Goal: Task Accomplishment & Management: Manage account settings

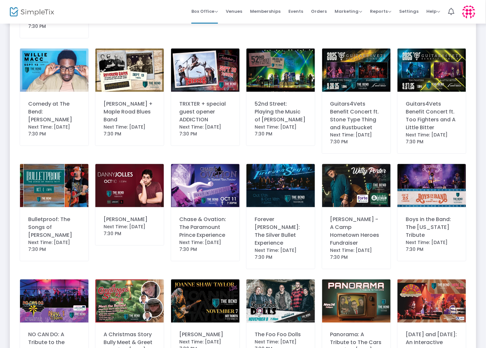
scroll to position [196, 0]
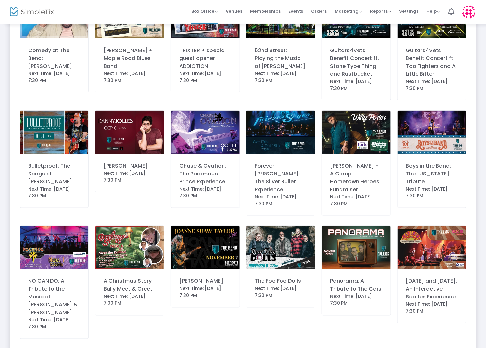
click at [64, 228] on img at bounding box center [54, 247] width 68 height 43
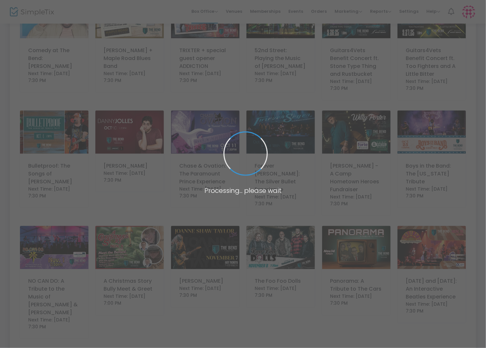
scroll to position [0, 0]
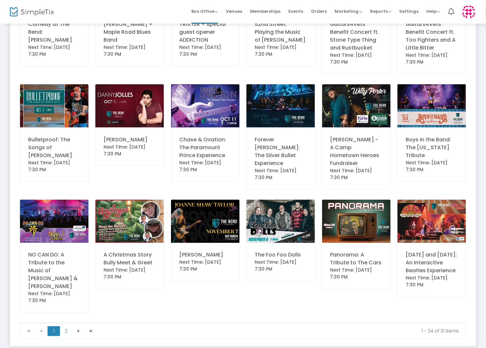
scroll to position [222, 0]
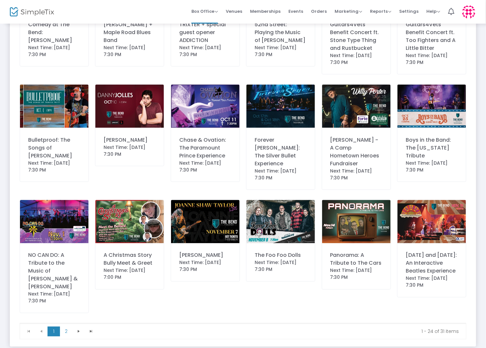
click at [53, 208] on img at bounding box center [54, 221] width 68 height 43
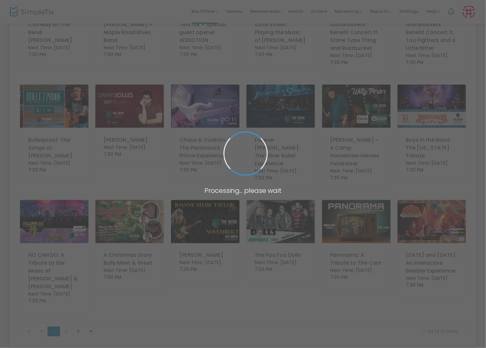
scroll to position [0, 0]
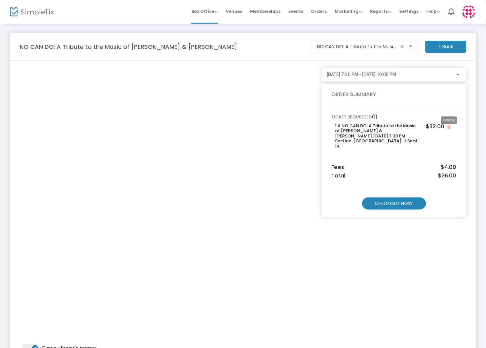
click at [448, 126] on icon "Close" at bounding box center [449, 127] width 4 height 4
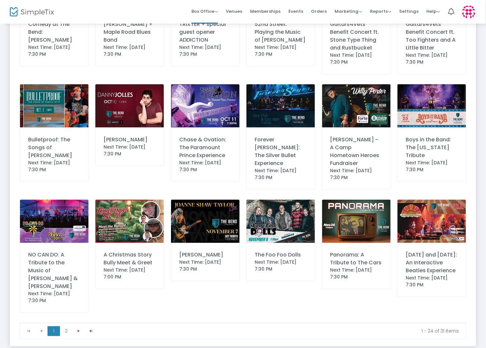
scroll to position [222, 0]
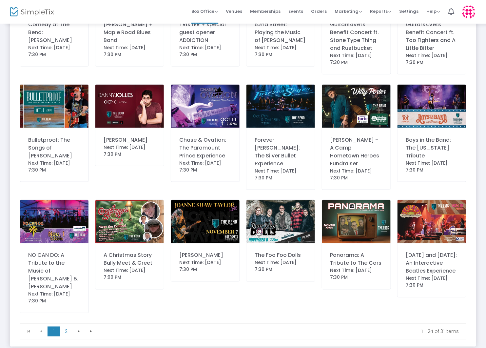
click at [76, 202] on img at bounding box center [54, 221] width 68 height 43
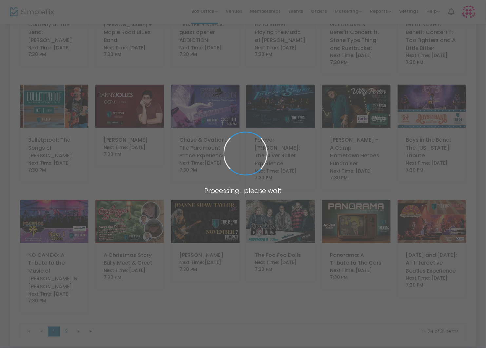
scroll to position [0, 0]
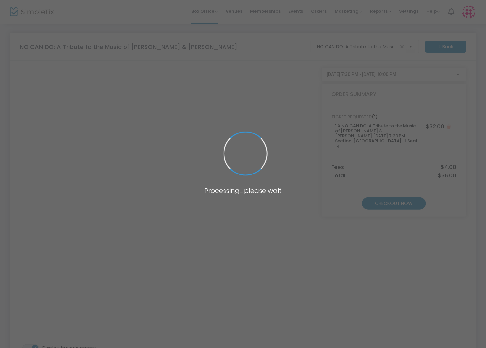
click at [119, 239] on span at bounding box center [243, 174] width 486 height 348
click at [109, 261] on span at bounding box center [243, 174] width 486 height 348
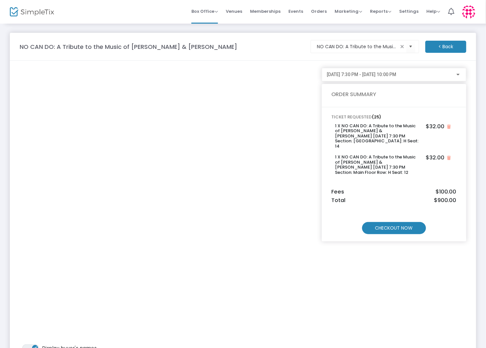
click at [390, 226] on m-button "CHECKOUT NOW" at bounding box center [394, 228] width 64 height 12
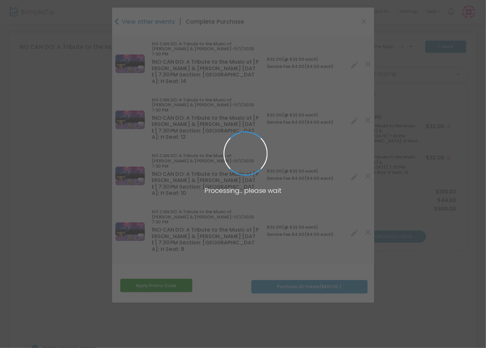
type input "[GEOGRAPHIC_DATA]"
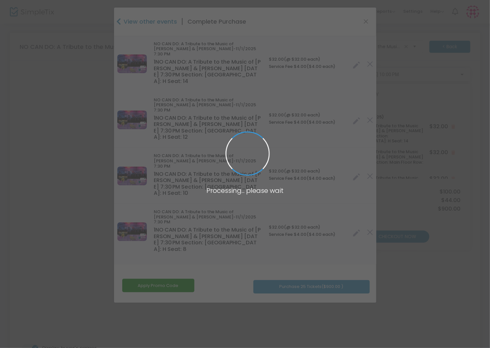
type input "[US_STATE]"
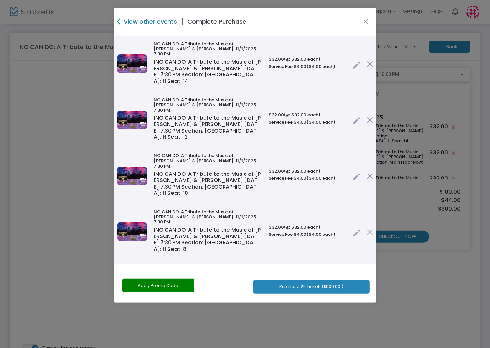
click at [160, 284] on button "Apply Promo Code" at bounding box center [158, 285] width 72 height 13
click at [157, 283] on input "text" at bounding box center [153, 285] width 62 height 13
paste input "WESTBURYSPONSOR2025"
type input "WESTBURYSPONSOR2025"
click at [196, 283] on link "Apply" at bounding box center [198, 285] width 24 height 13
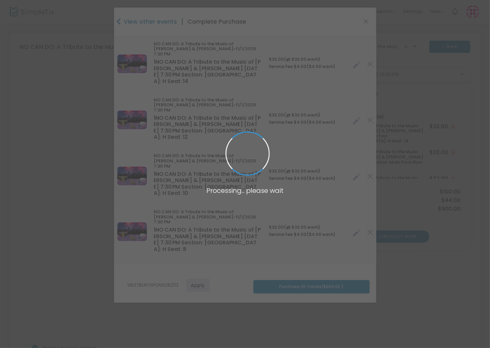
radio input "true"
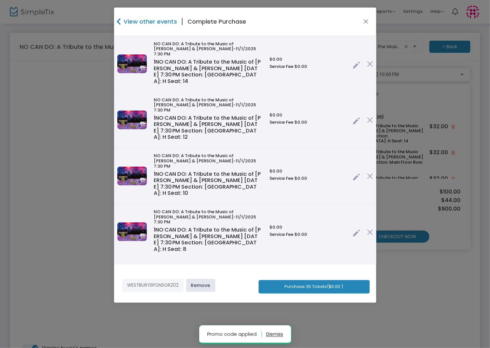
click at [320, 285] on button "Purchase 25 Tickets ($0.00 )" at bounding box center [314, 286] width 111 height 13
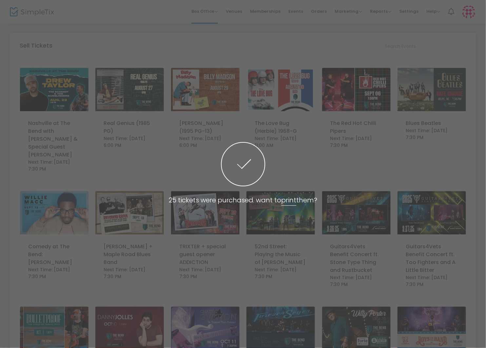
click at [290, 200] on link "print" at bounding box center [288, 200] width 15 height 10
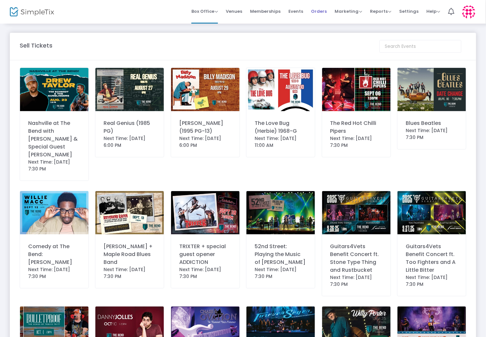
click at [316, 12] on span "Orders" at bounding box center [319, 11] width 16 height 17
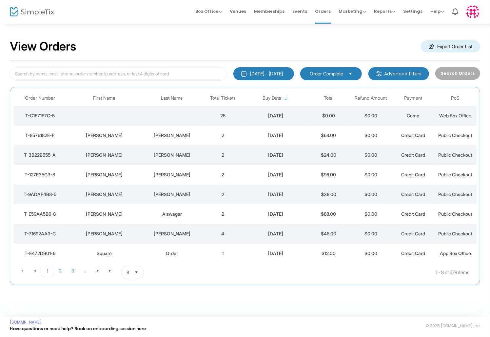
click at [39, 113] on div "T-C1F71F7C-5" at bounding box center [39, 115] width 49 height 7
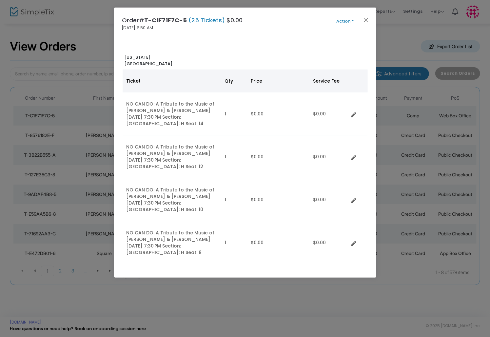
click at [345, 19] on button "Action" at bounding box center [344, 21] width 39 height 7
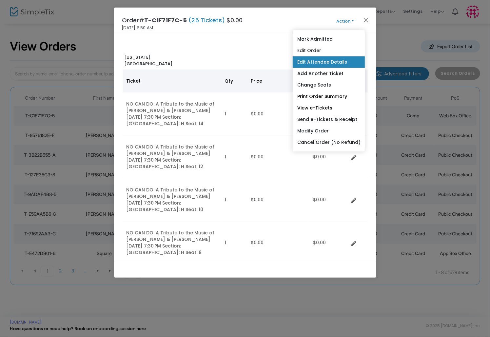
click at [320, 59] on link "Edit Attendee Details" at bounding box center [329, 61] width 72 height 11
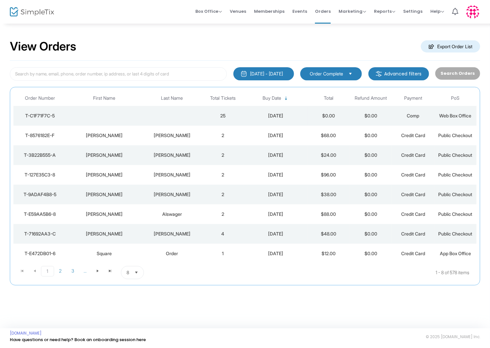
click at [48, 113] on div "T-C1F71F7C-5" at bounding box center [39, 115] width 49 height 7
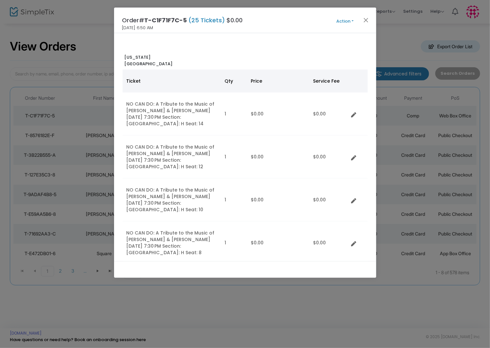
click at [345, 19] on button "Action" at bounding box center [344, 21] width 39 height 7
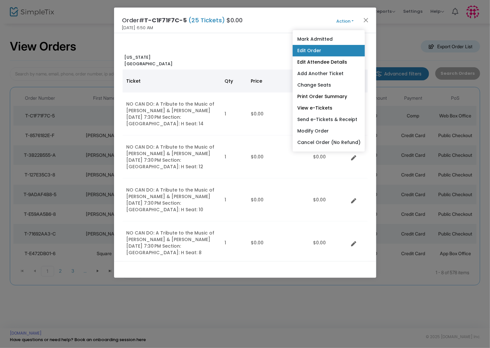
click at [326, 49] on link "Edit Order" at bounding box center [329, 50] width 72 height 11
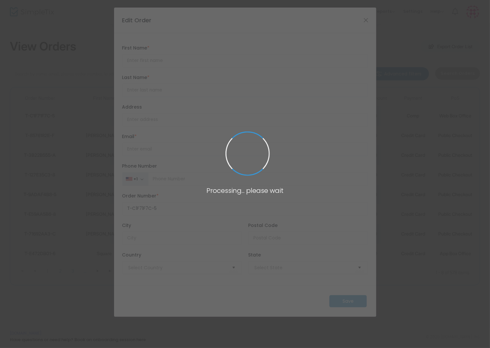
type input "[GEOGRAPHIC_DATA]"
type input "[US_STATE]"
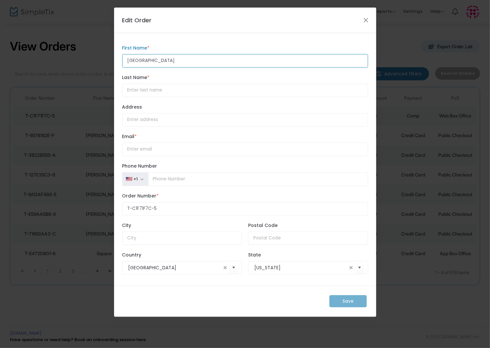
type input "[GEOGRAPHIC_DATA]"
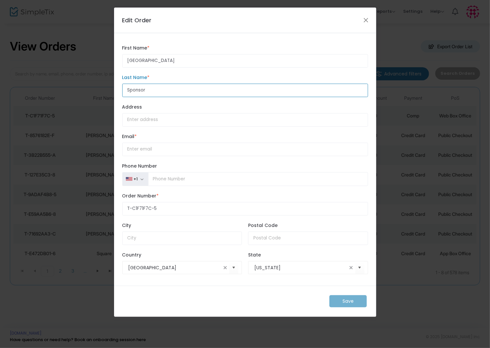
type input "Sponsor"
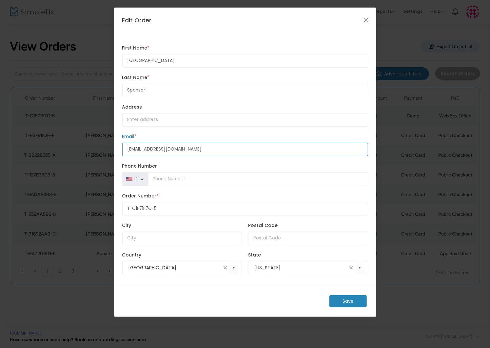
type input "[EMAIL_ADDRESS][DOMAIN_NAME]"
click at [344, 305] on m-button "Save" at bounding box center [347, 301] width 37 height 12
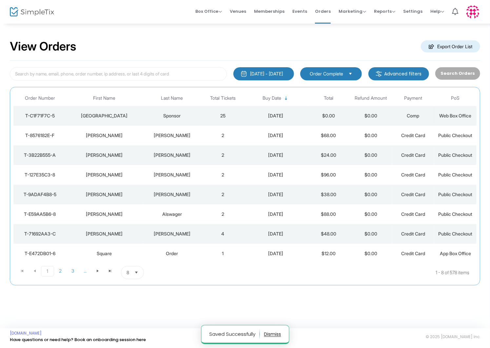
click at [104, 113] on div "[GEOGRAPHIC_DATA]" at bounding box center [104, 115] width 73 height 7
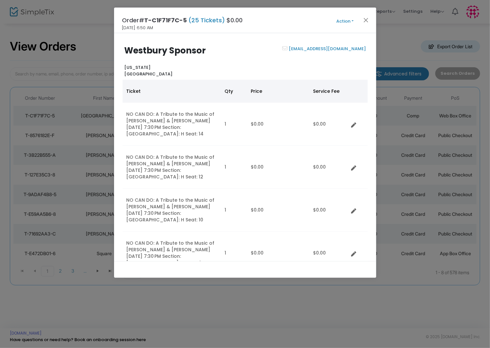
click at [345, 19] on button "Action" at bounding box center [344, 21] width 39 height 7
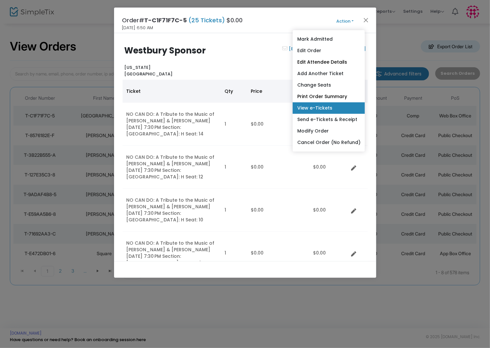
click at [317, 105] on link "View e-Tickets" at bounding box center [329, 107] width 72 height 11
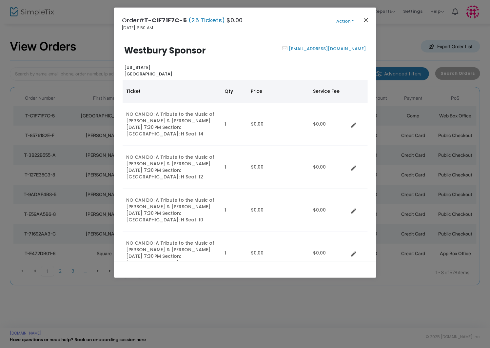
click at [364, 18] on button "Close" at bounding box center [365, 20] width 9 height 9
